Goal: Transaction & Acquisition: Purchase product/service

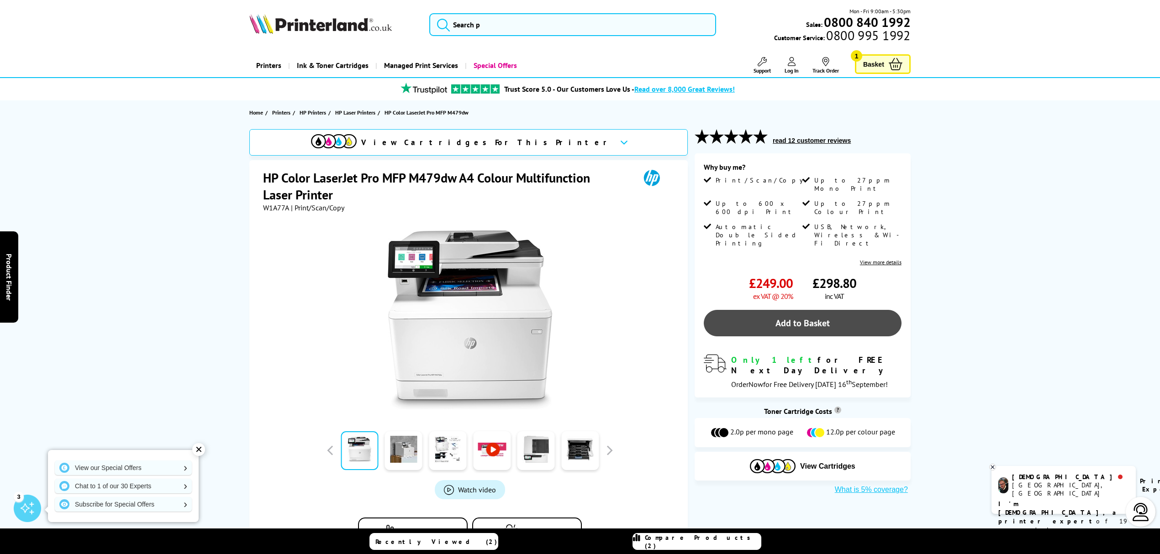
click at [834, 310] on link "Add to Basket" at bounding box center [802, 323] width 198 height 26
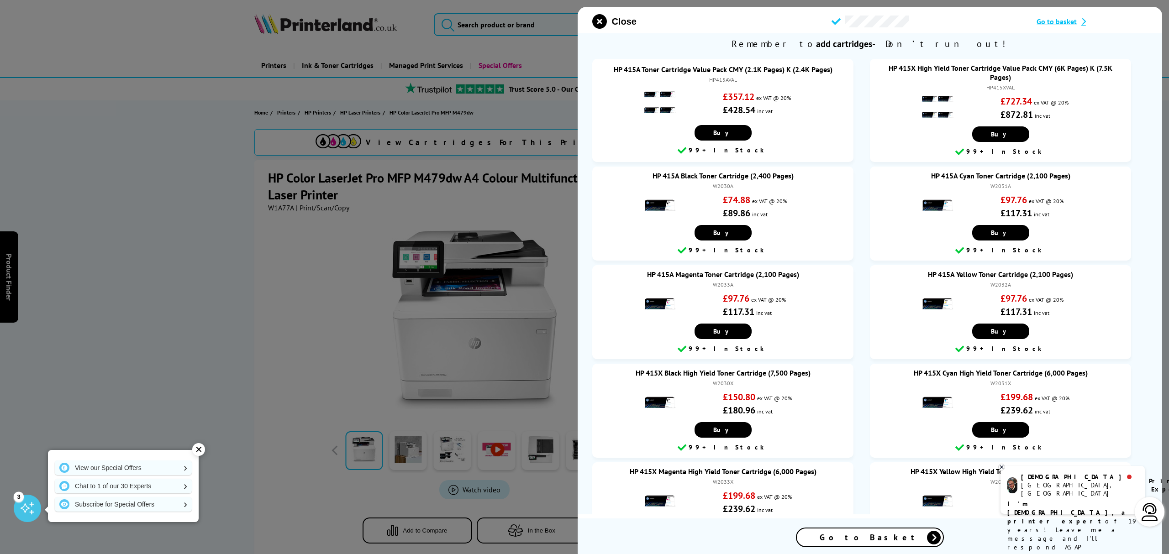
click at [877, 543] on div "Go to Basket" at bounding box center [870, 538] width 146 height 18
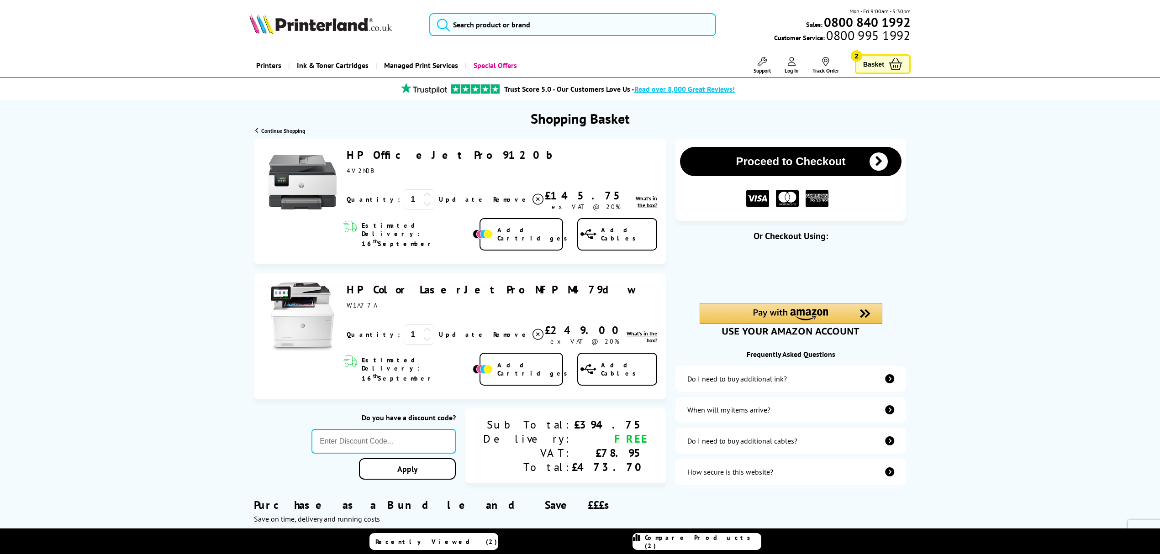
click at [532, 199] on icon at bounding box center [537, 199] width 11 height 11
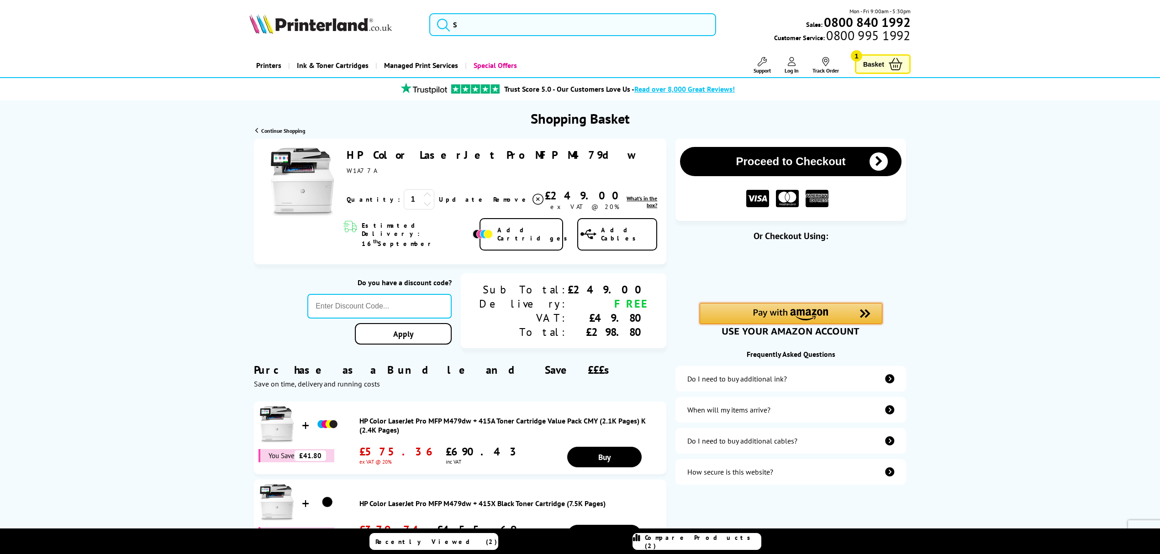
click at [848, 313] on div "Amazon Pay - Use your Amazon account" at bounding box center [790, 313] width 183 height 21
